Goal: Task Accomplishment & Management: Manage account settings

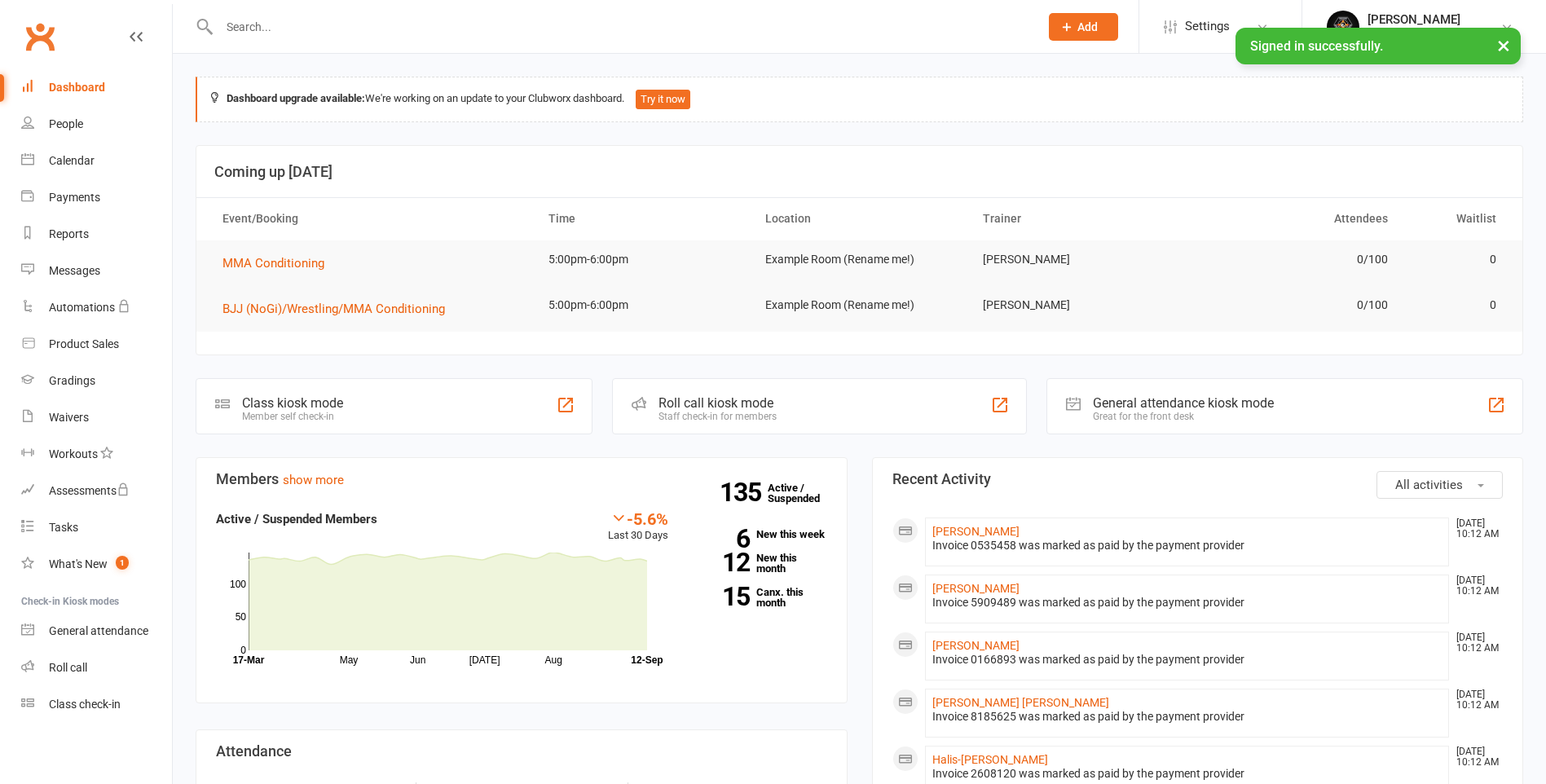
click at [754, 18] on input "text" at bounding box center [621, 26] width 813 height 23
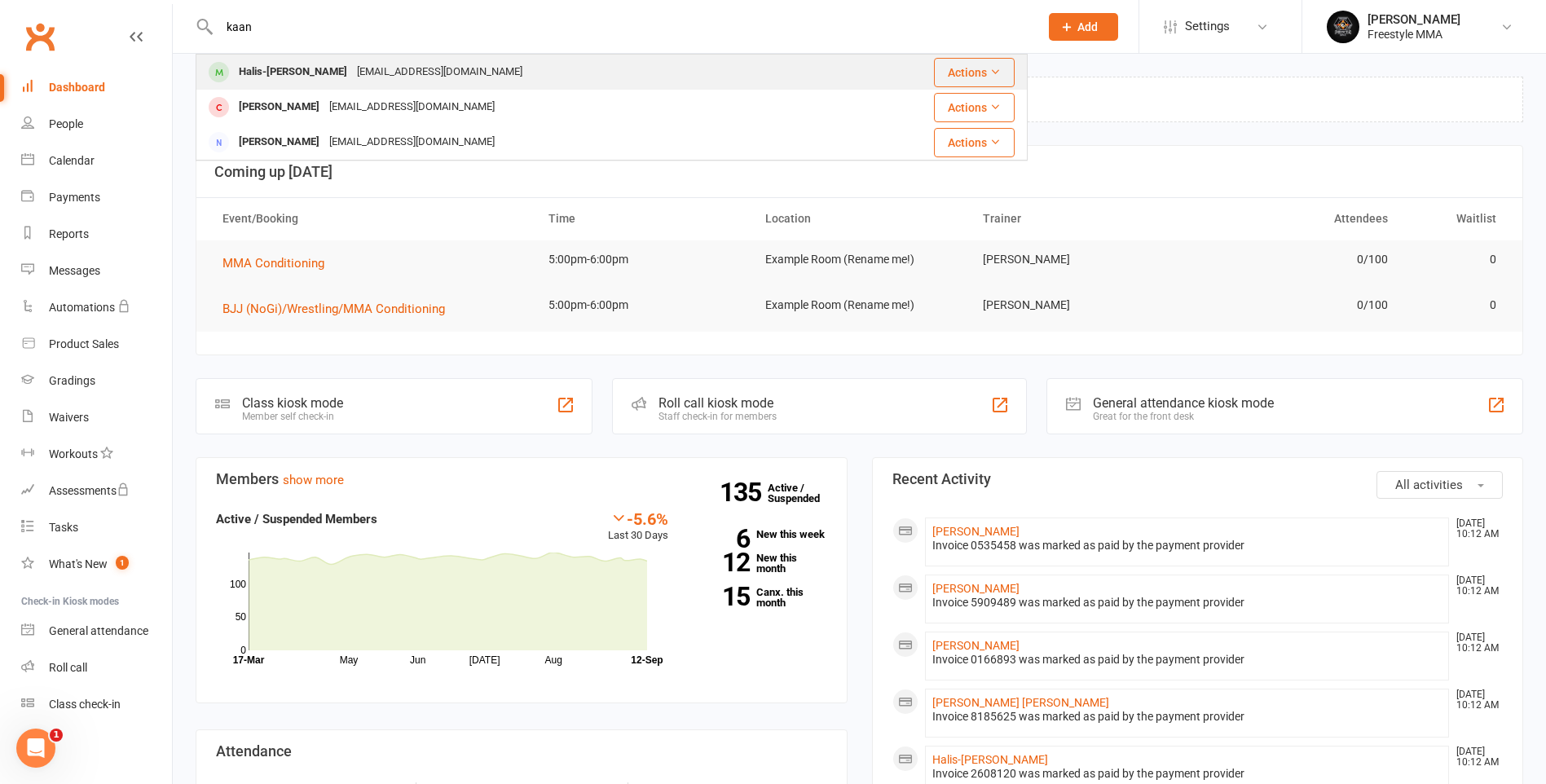
type input "kaan"
click at [473, 67] on div "Halis-[PERSON_NAME] [EMAIL_ADDRESS][DOMAIN_NAME]" at bounding box center [522, 72] width 648 height 33
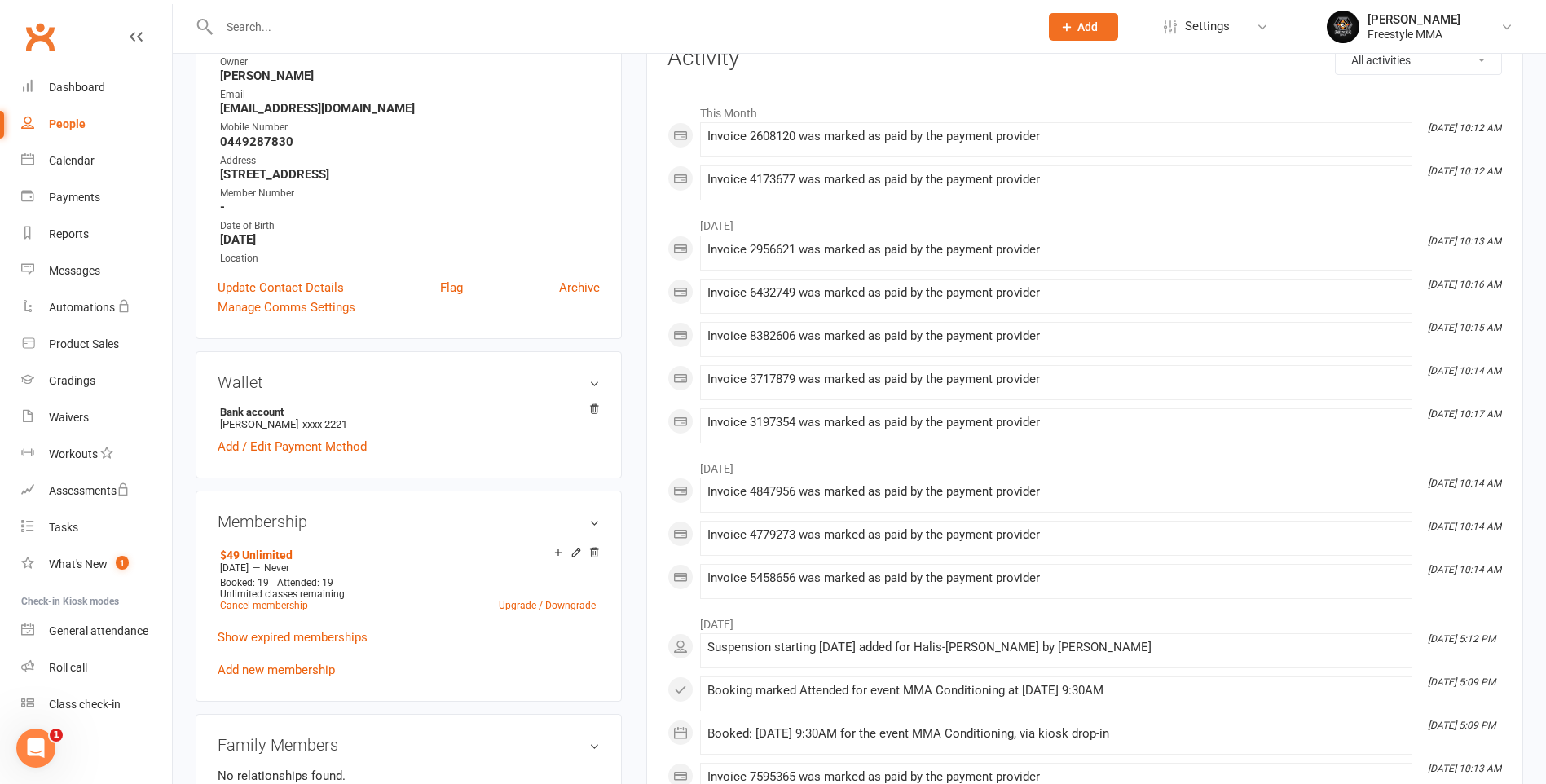
scroll to position [326, 0]
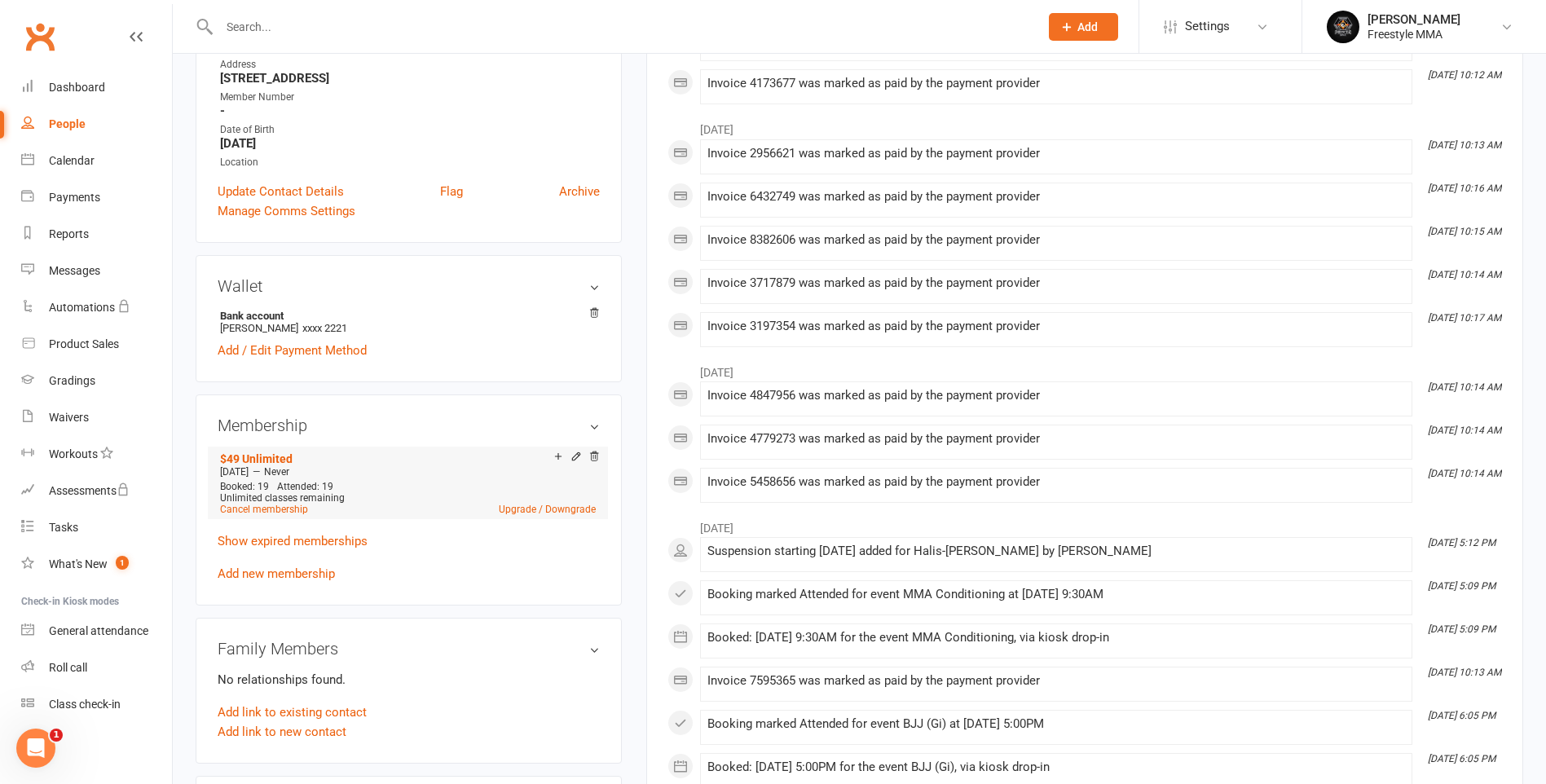
click at [565, 501] on div "Unlimited classes remaining" at bounding box center [408, 498] width 376 height 12
click at [565, 509] on link "Upgrade / Downgrade" at bounding box center [547, 509] width 97 height 12
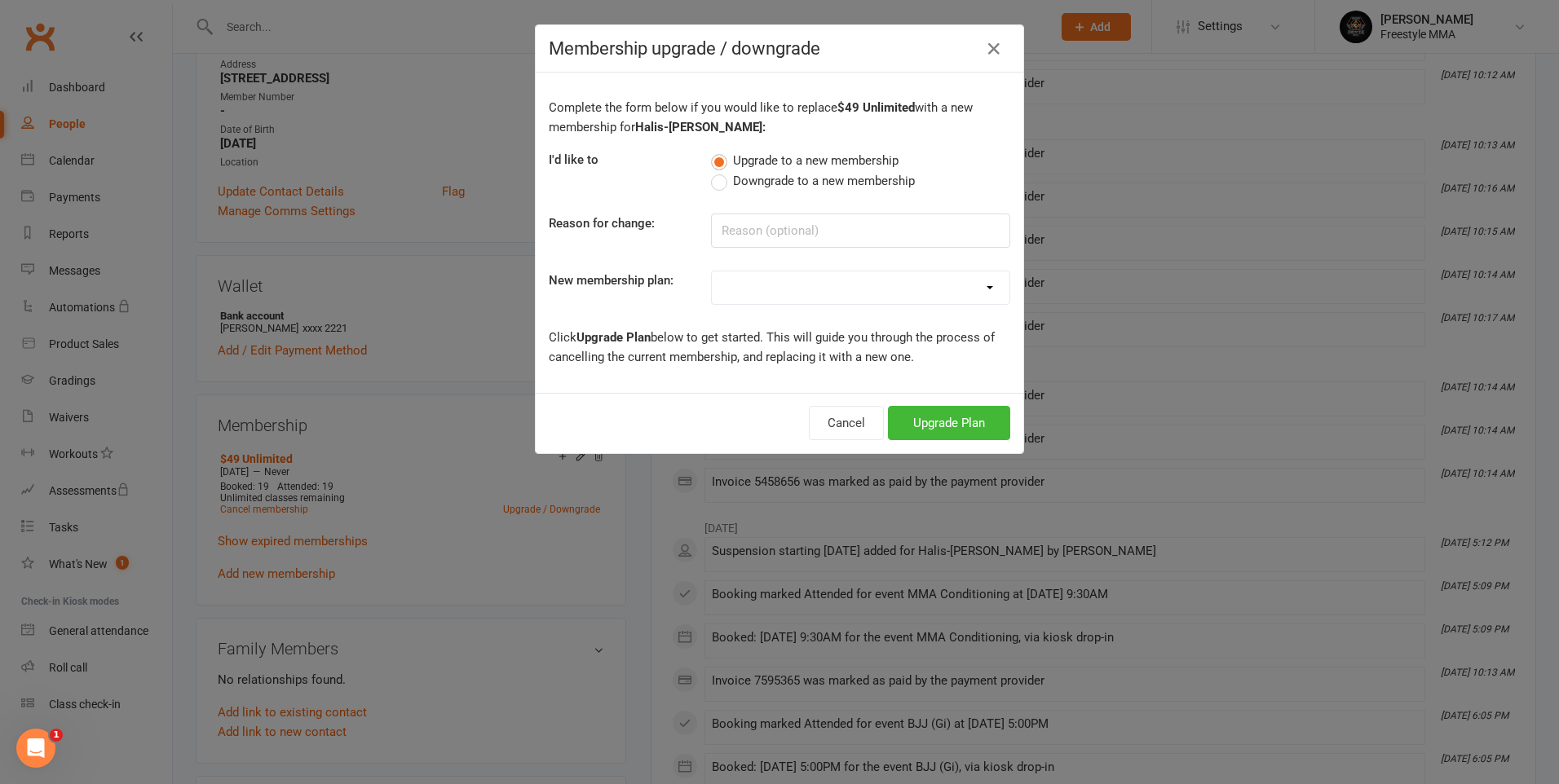
click at [733, 182] on span "Downgrade to a new membership" at bounding box center [823, 179] width 182 height 17
click at [721, 171] on input "Downgrade to a new membership" at bounding box center [717, 171] width 11 height 0
click at [924, 416] on button "Downgrade Plan" at bounding box center [940, 423] width 139 height 34
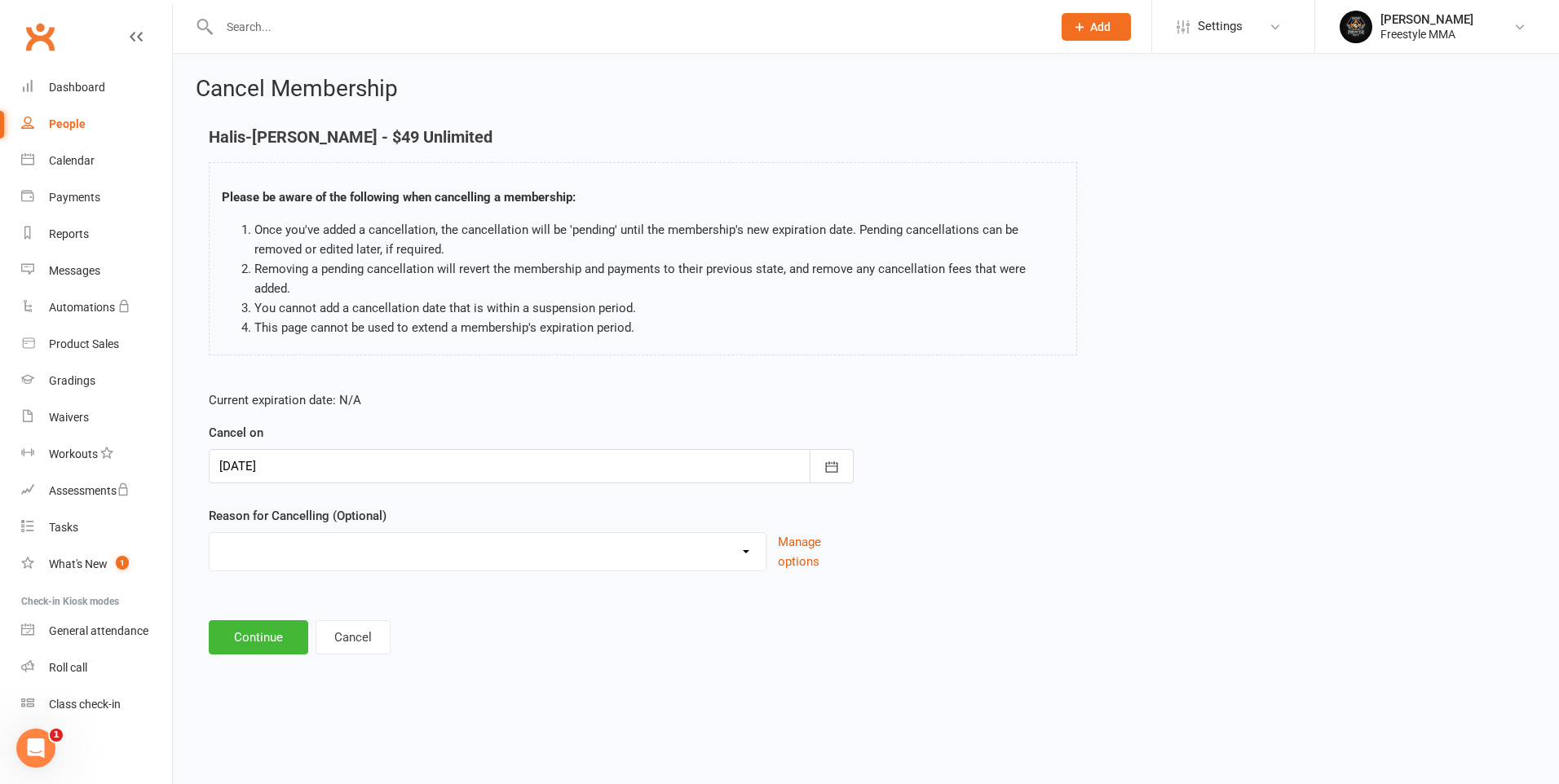
click at [498, 538] on select "Holiday Injury Other reason" at bounding box center [487, 550] width 556 height 33
select select "2"
click at [209, 533] on select "Holiday Injury Other reason" at bounding box center [487, 550] width 556 height 33
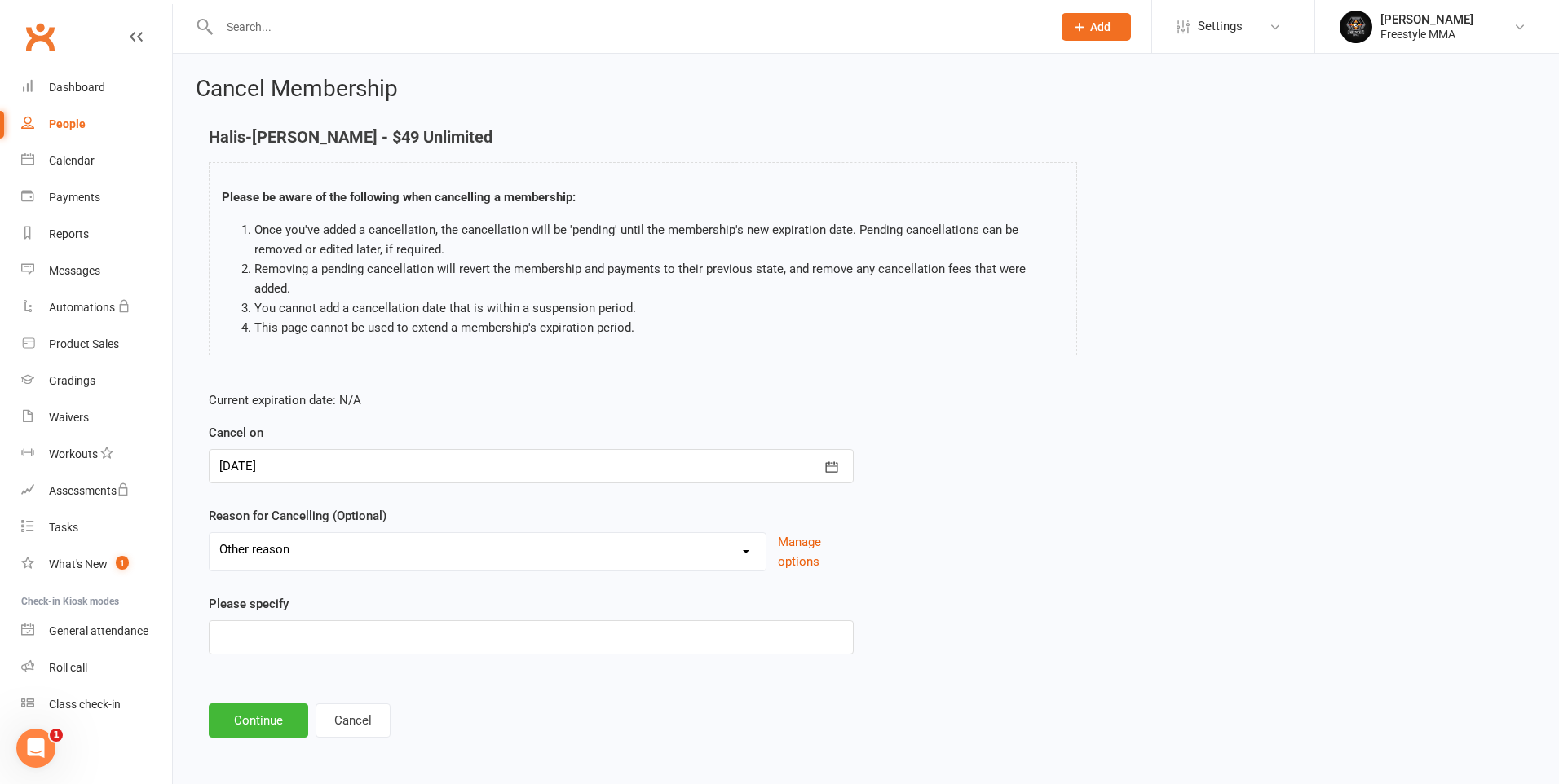
click at [457, 598] on div "Please specify" at bounding box center [531, 624] width 645 height 61
click at [459, 620] on input at bounding box center [531, 637] width 645 height 34
type input "Moved"
click at [285, 703] on button "Continue" at bounding box center [258, 721] width 100 height 34
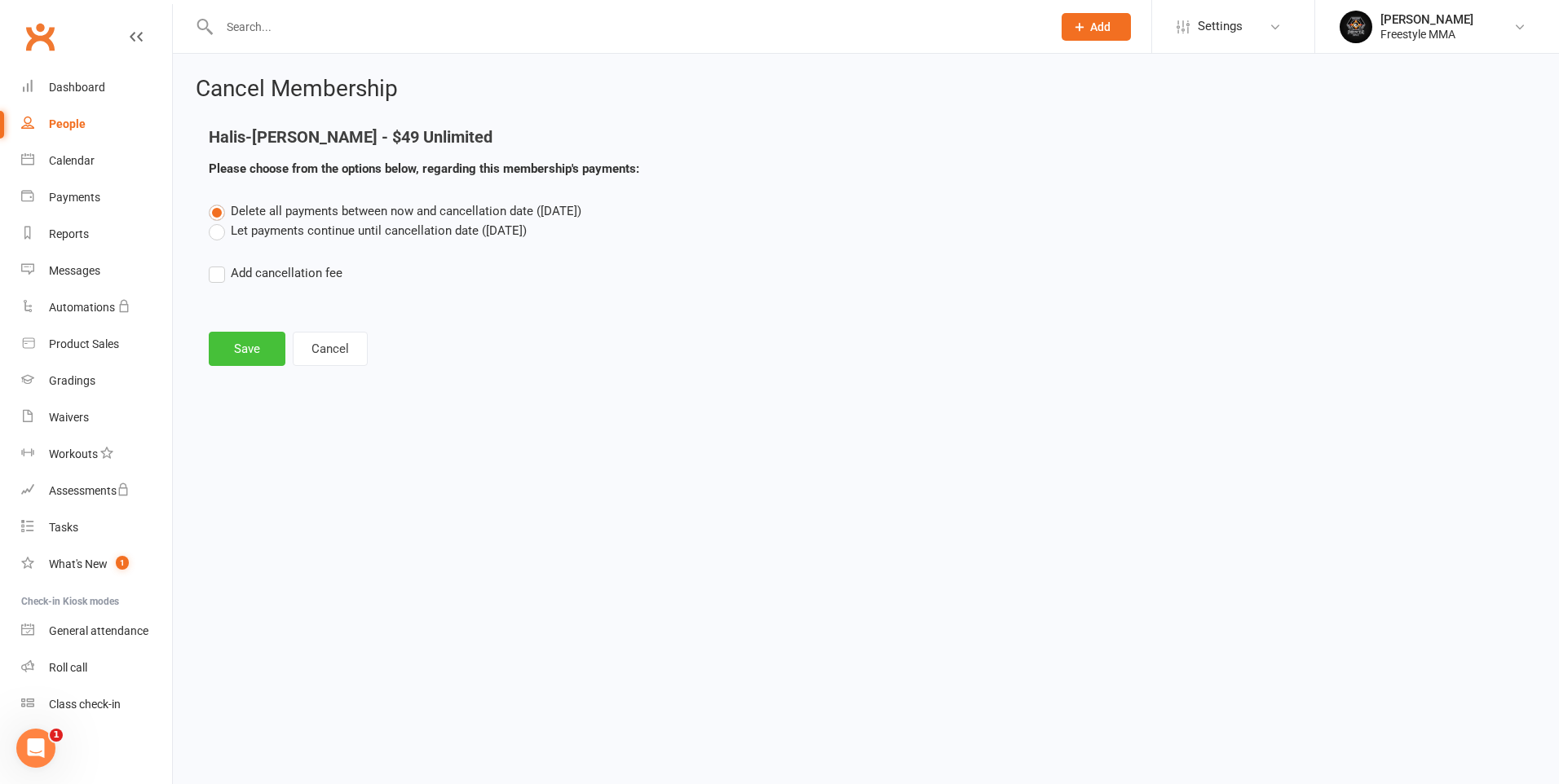
click at [252, 344] on button "Save" at bounding box center [246, 349] width 77 height 34
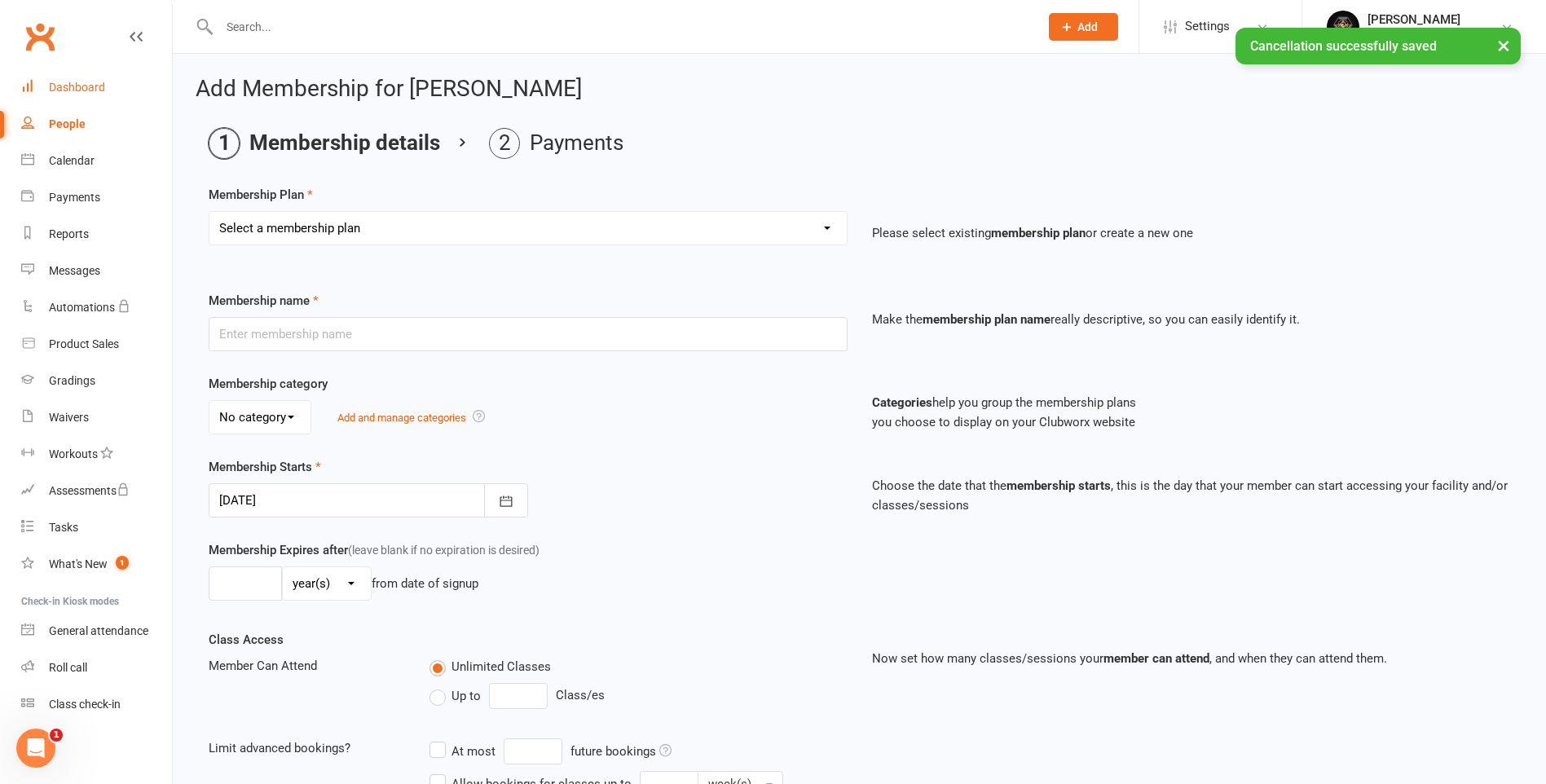
drag, startPoint x: 91, startPoint y: 77, endPoint x: 105, endPoint y: 81, distance: 14.6
click at [91, 77] on link "Dashboard" at bounding box center [96, 87] width 150 height 36
